Goal: Information Seeking & Learning: Learn about a topic

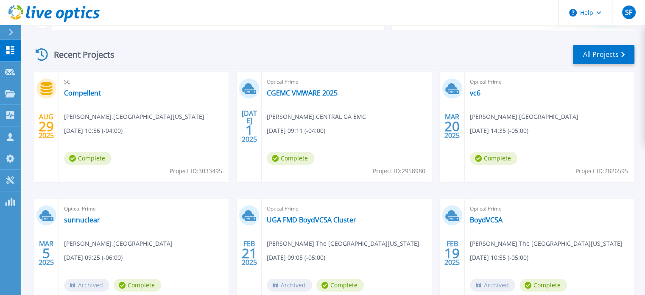
scroll to position [118, 0]
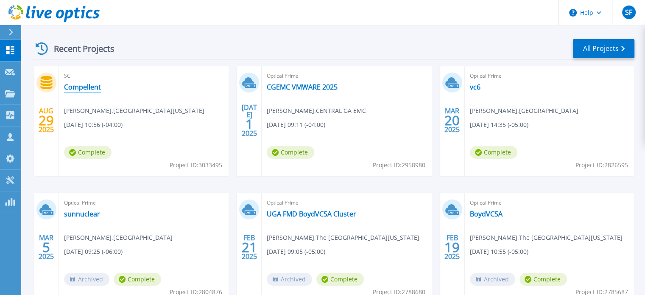
click at [92, 87] on link "Compellent" at bounding box center [82, 87] width 37 height 8
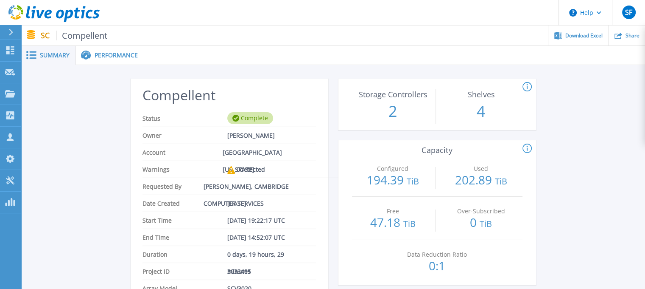
click at [63, 53] on span "Summary" at bounding box center [55, 55] width 30 height 6
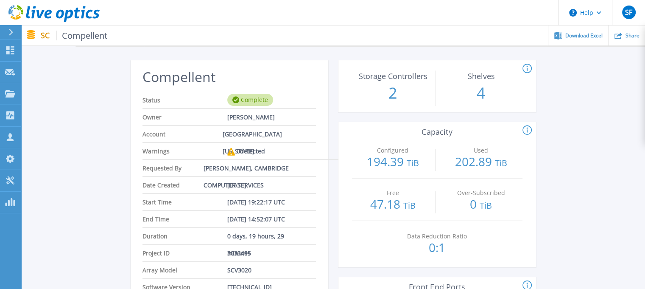
scroll to position [10, 0]
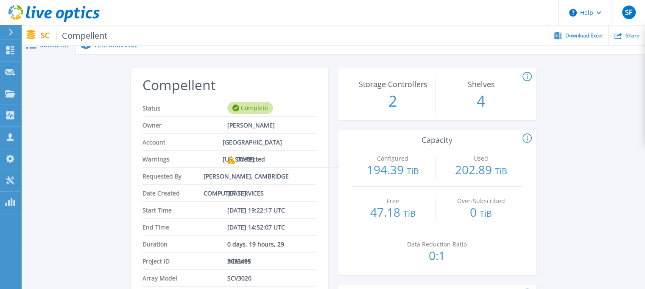
click at [526, 140] on icon at bounding box center [527, 138] width 9 height 10
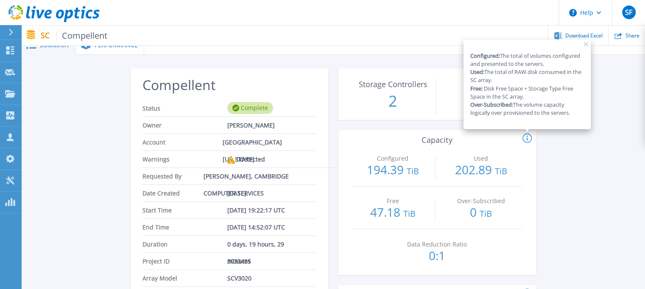
click at [587, 42] on icon at bounding box center [586, 44] width 4 height 4
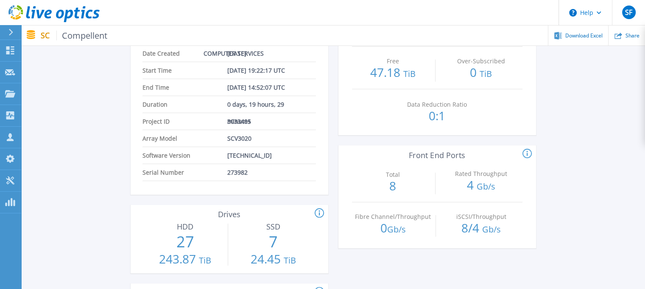
scroll to position [151, 0]
click at [319, 210] on icon at bounding box center [319, 211] width 1 height 5
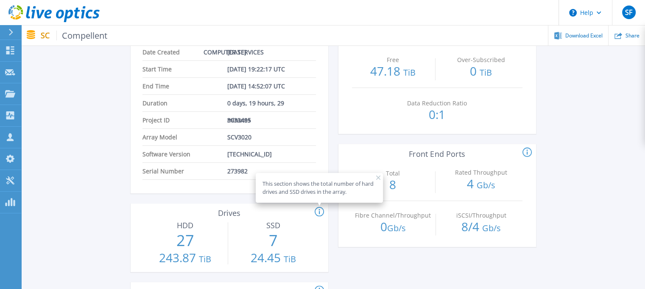
click at [378, 176] on icon at bounding box center [378, 177] width 4 height 4
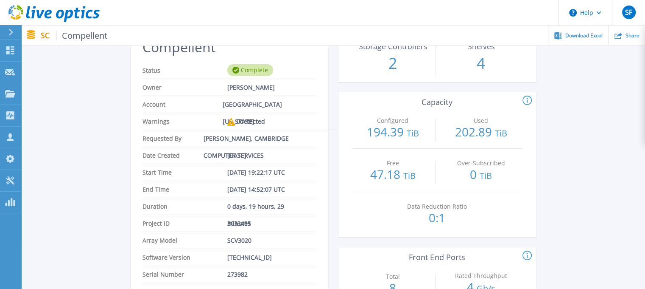
scroll to position [47, 0]
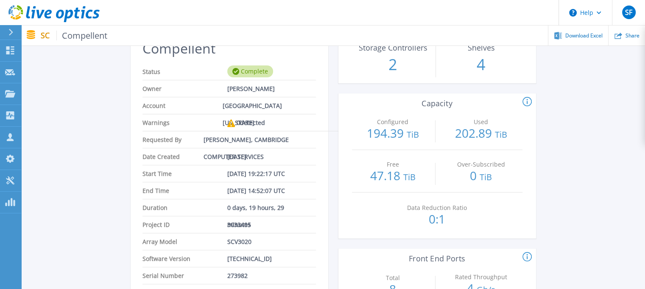
click at [87, 35] on span "Compellent" at bounding box center [81, 36] width 51 height 10
click at [44, 32] on p "SC Compellent" at bounding box center [74, 36] width 67 height 10
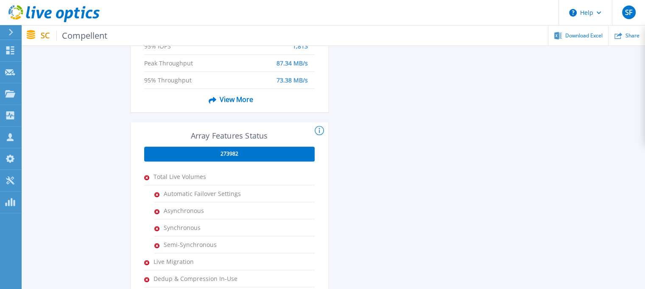
scroll to position [449, 0]
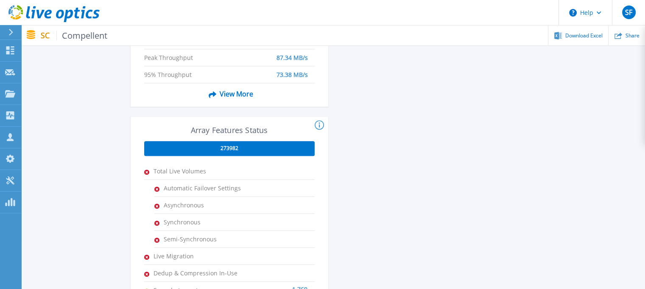
click at [228, 147] on span "273982" at bounding box center [230, 148] width 18 height 7
click at [319, 124] on icon at bounding box center [319, 124] width 1 height 5
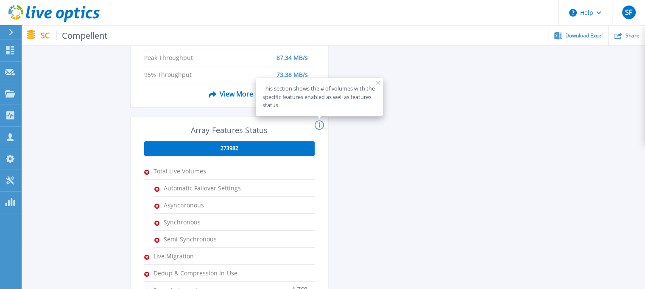
click at [319, 124] on icon at bounding box center [319, 124] width 1 height 5
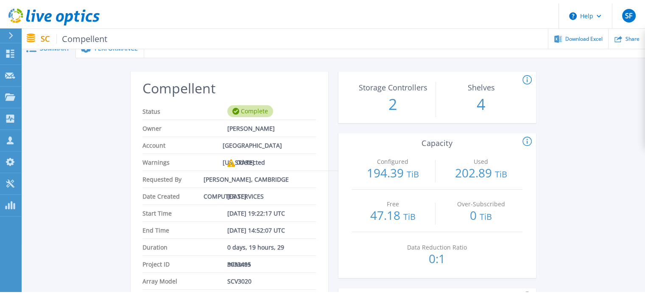
scroll to position [0, 0]
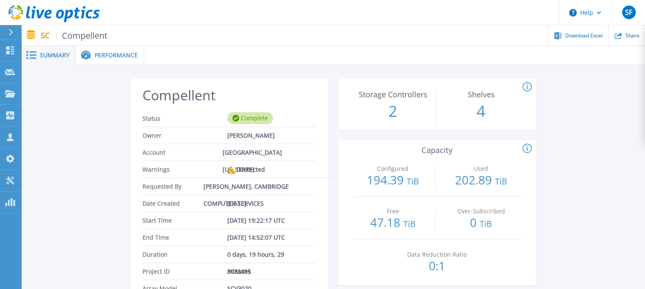
click at [527, 147] on icon at bounding box center [527, 148] width 9 height 10
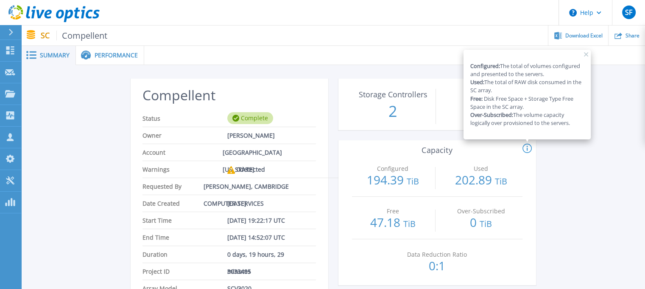
click at [587, 54] on rect at bounding box center [586, 54] width 4 height 4
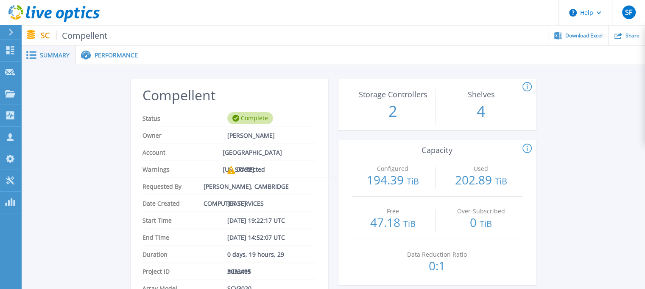
click at [117, 52] on span "Performance" at bounding box center [116, 55] width 43 height 6
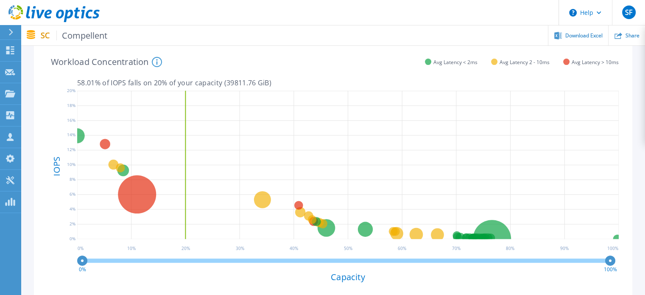
scroll to position [180, 0]
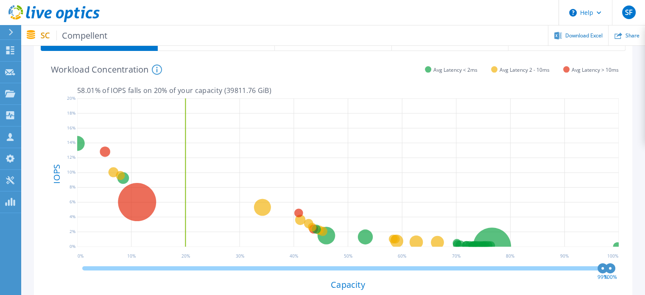
drag, startPoint x: 81, startPoint y: 267, endPoint x: 622, endPoint y: 290, distance: 541.9
click at [622, 290] on div "VeeamView-Every Night 46080 GiB 0 % of total IOPS 0 ms Latency 58.01 % of IOPS …" at bounding box center [333, 179] width 585 height 243
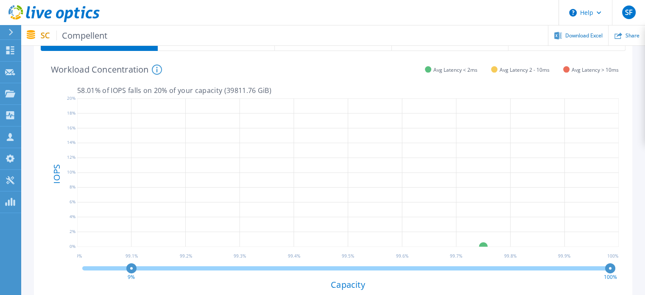
drag, startPoint x: 601, startPoint y: 265, endPoint x: 132, endPoint y: 253, distance: 469.9
click at [132, 253] on div "VeeamView-Every Night 46080 GiB 0 % of total IOPS 0 ms Latency 58.01 % of IOPS …" at bounding box center [333, 179] width 585 height 243
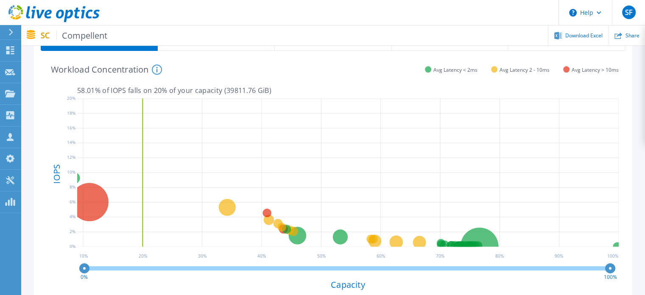
drag, startPoint x: 135, startPoint y: 266, endPoint x: 84, endPoint y: 269, distance: 51.0
click at [84, 269] on circle at bounding box center [84, 268] width 6 height 6
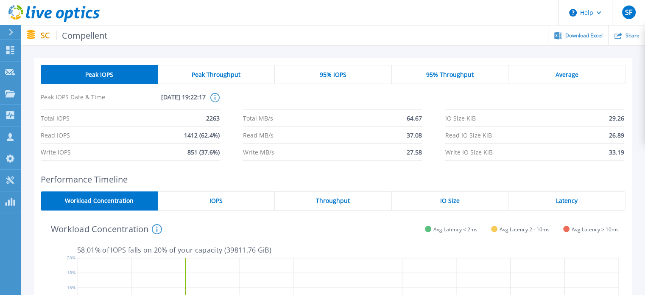
scroll to position [19, 0]
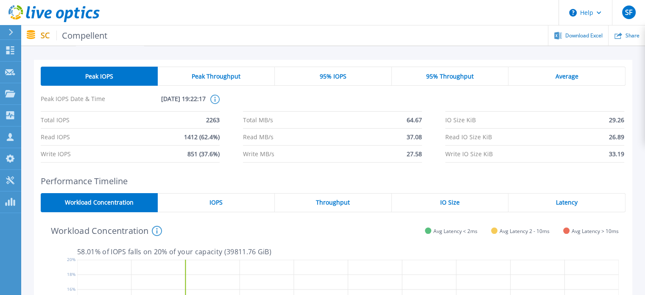
click at [567, 70] on div "Average" at bounding box center [567, 76] width 117 height 19
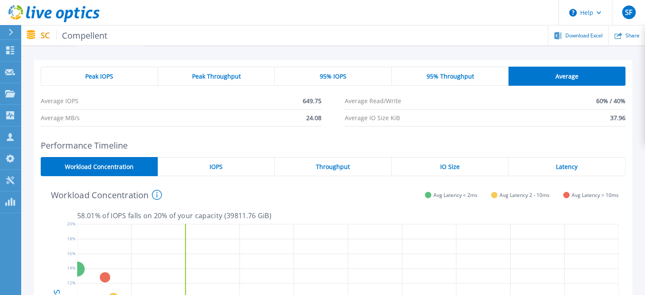
click at [567, 70] on div "Average" at bounding box center [567, 76] width 117 height 19
click at [336, 74] on span "95% IOPS" at bounding box center [333, 76] width 27 height 7
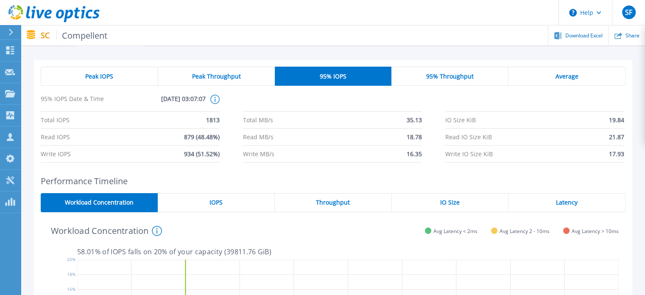
click at [82, 36] on span "Compellent" at bounding box center [81, 36] width 51 height 10
click at [43, 34] on p "SC Compellent" at bounding box center [74, 36] width 67 height 10
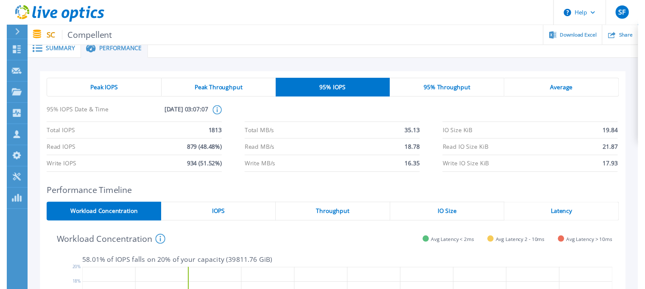
scroll to position [0, 0]
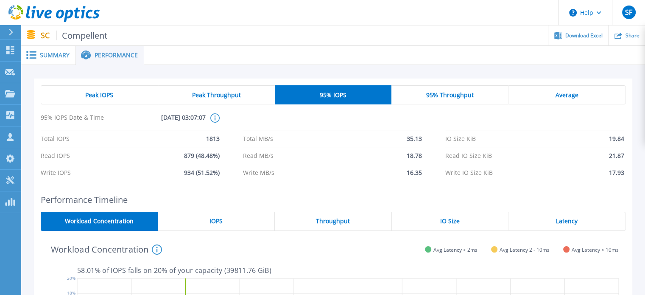
click at [54, 52] on span "Summary" at bounding box center [55, 55] width 30 height 6
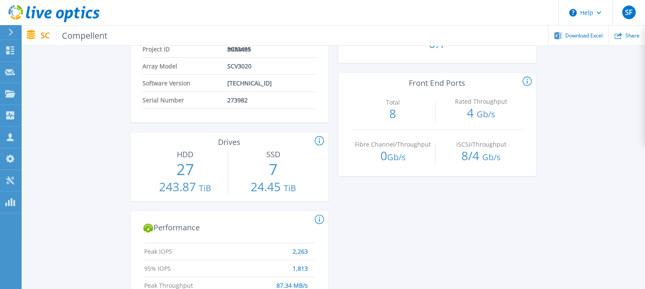
scroll to position [223, 0]
click at [321, 138] on icon at bounding box center [319, 140] width 9 height 10
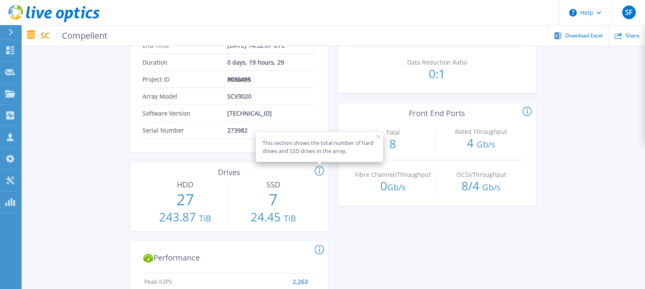
scroll to position [151, 0]
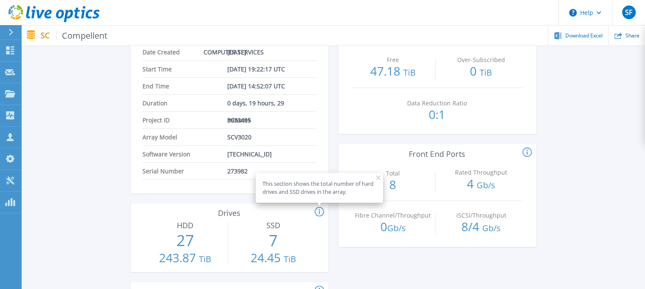
click at [379, 176] on rect at bounding box center [378, 177] width 4 height 4
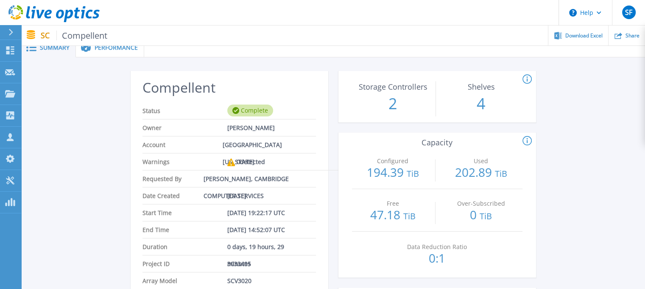
scroll to position [0, 0]
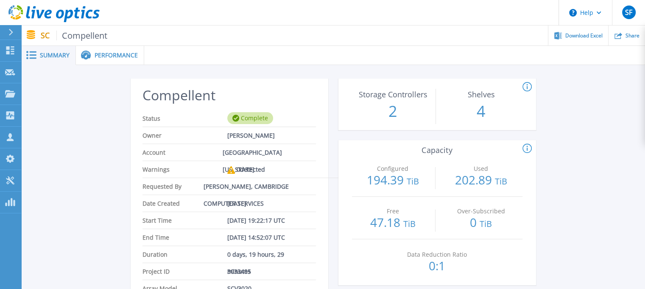
click at [526, 86] on icon at bounding box center [527, 87] width 9 height 10
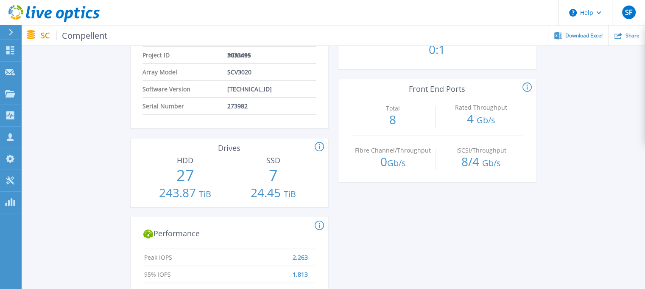
scroll to position [219, 0]
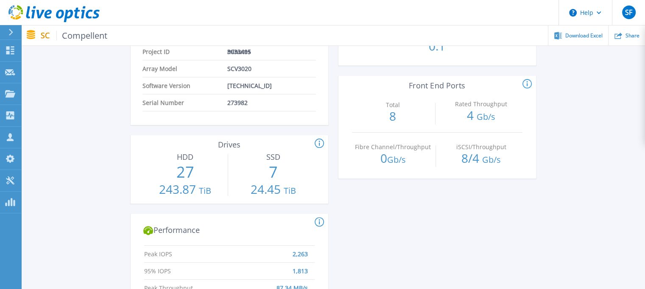
click at [184, 171] on p "27" at bounding box center [185, 172] width 82 height 22
click at [190, 192] on p "243.87 TiB" at bounding box center [185, 190] width 82 height 14
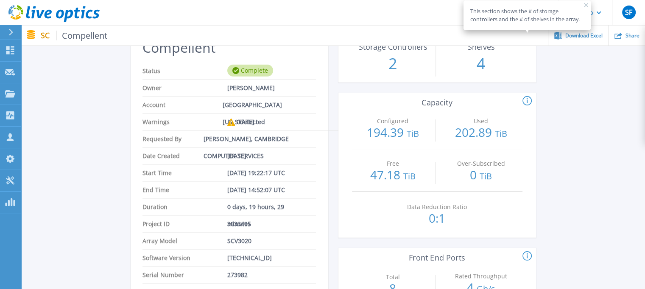
scroll to position [0, 0]
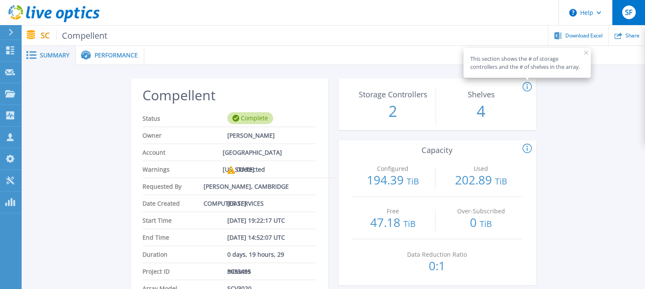
click at [633, 8] on div "SF" at bounding box center [629, 13] width 14 height 14
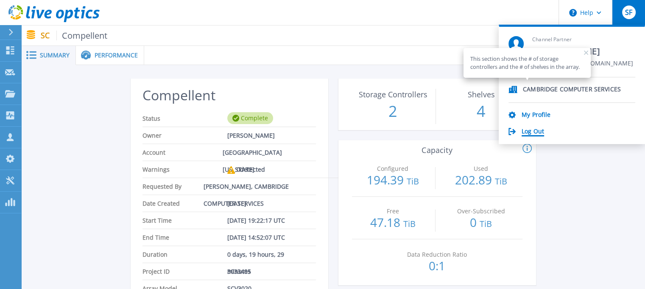
click at [537, 130] on link "Log Out" at bounding box center [533, 132] width 22 height 8
